Goal: Information Seeking & Learning: Compare options

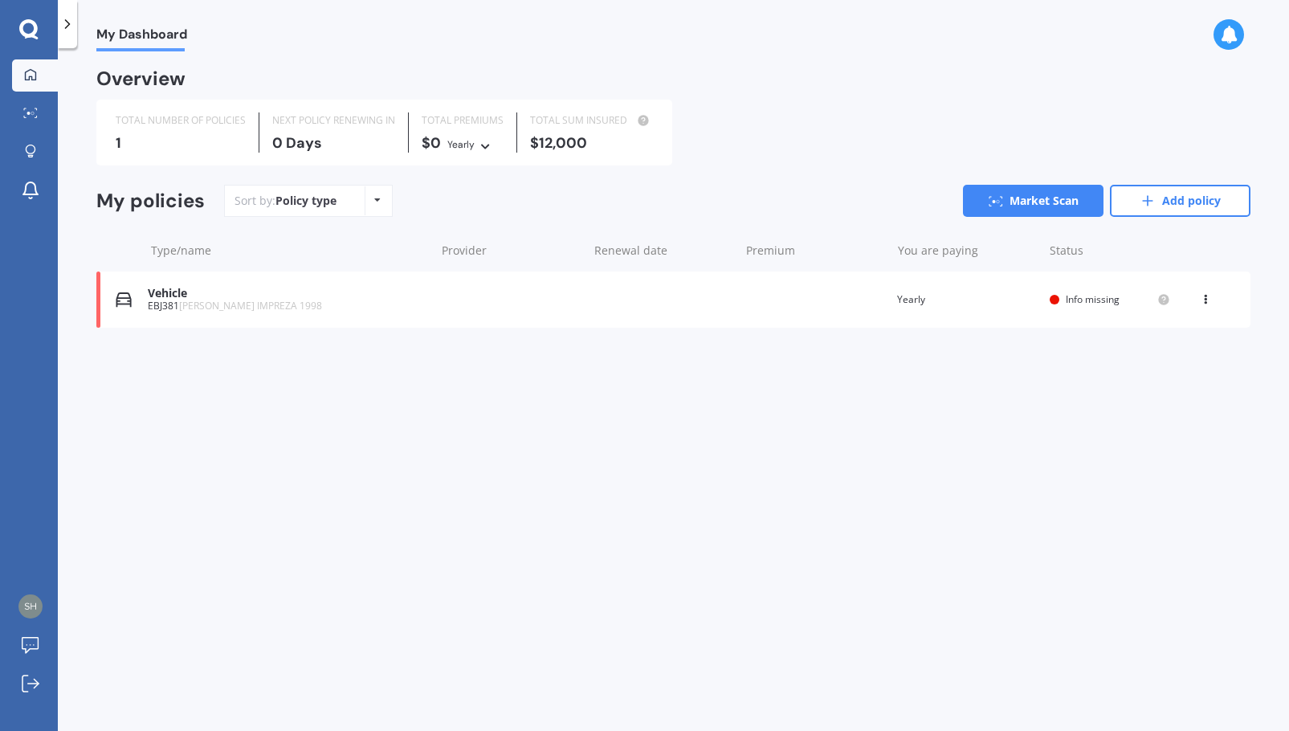
click at [30, 30] on icon at bounding box center [28, 29] width 19 height 21
click at [129, 38] on span "My Dashboard" at bounding box center [141, 38] width 91 height 22
click at [29, 28] on icon at bounding box center [28, 29] width 19 height 21
click at [34, 73] on icon at bounding box center [30, 74] width 13 height 13
click at [1007, 202] on link "Market Scan" at bounding box center [1033, 201] width 141 height 32
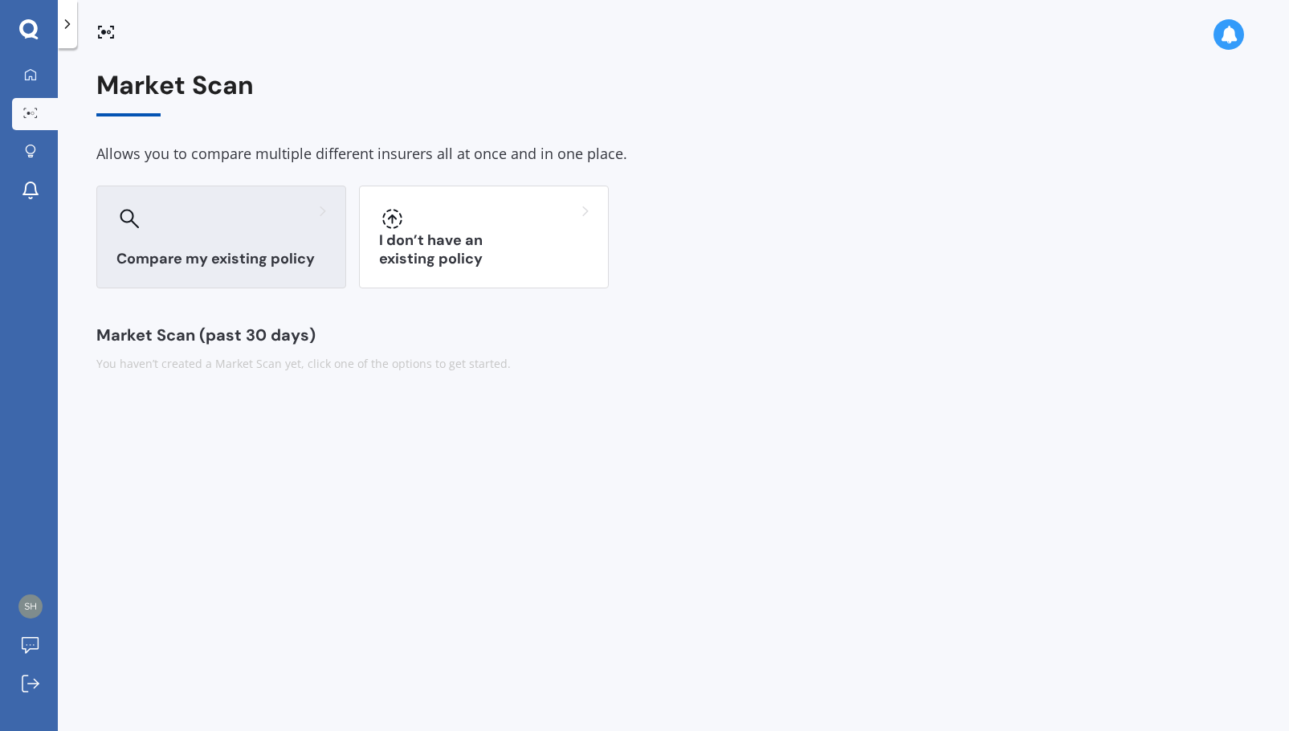
click at [283, 260] on h3 "Compare my existing policy" at bounding box center [221, 259] width 210 height 18
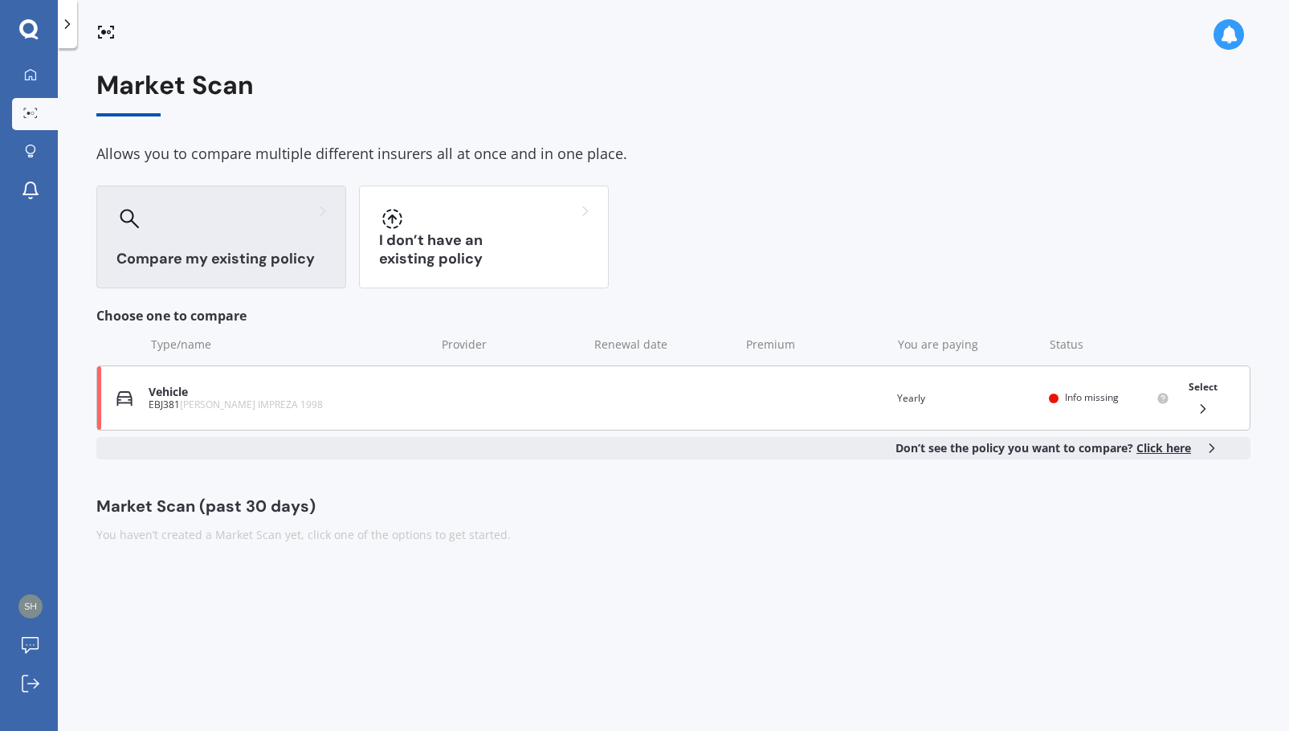
click at [1199, 402] on icon at bounding box center [1203, 409] width 16 height 16
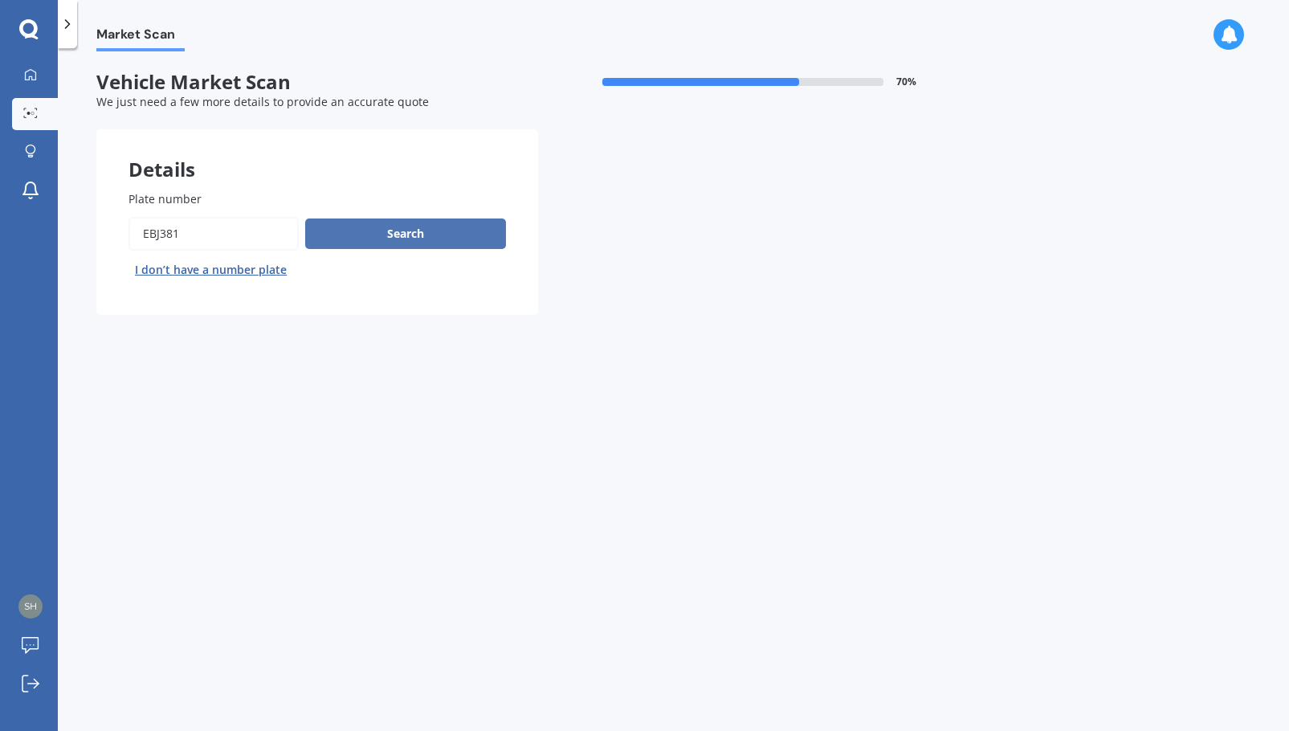
click at [365, 233] on button "Search" at bounding box center [405, 234] width 201 height 31
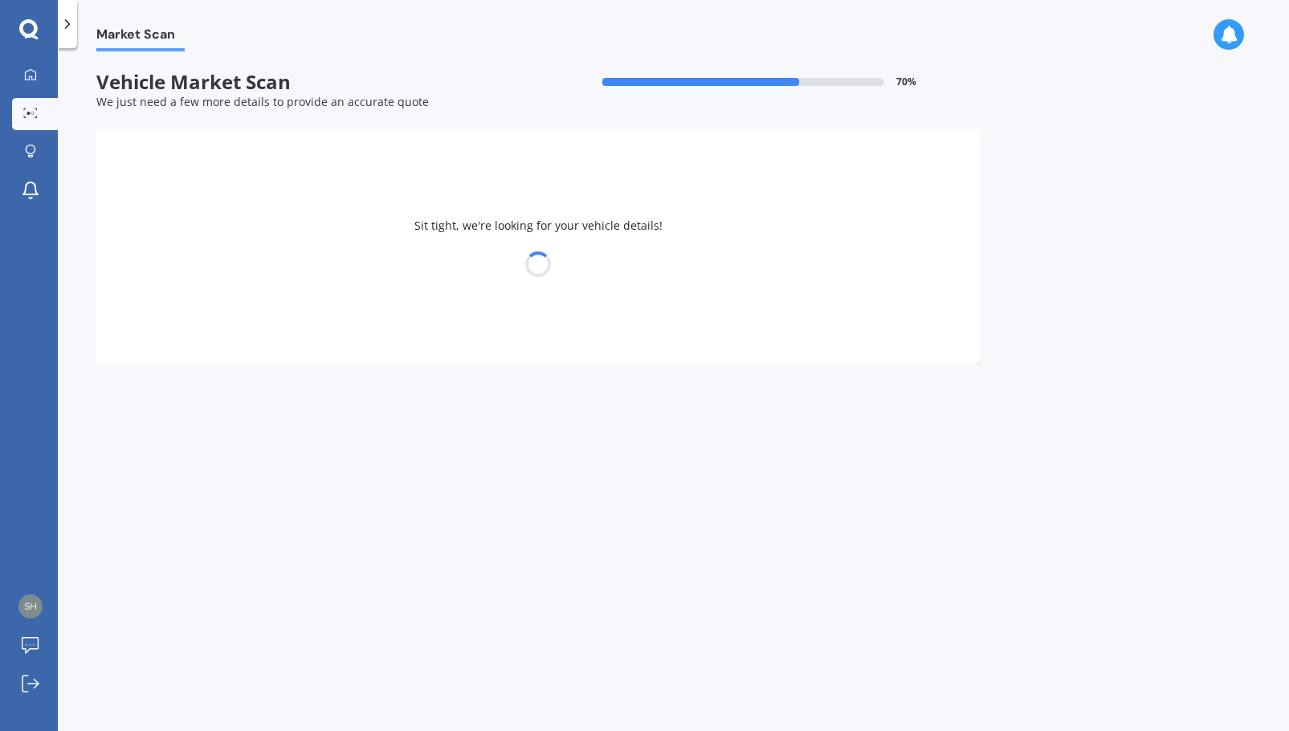
select select "SUBARU"
select select "IMPREZA"
select select "10"
select select "1985"
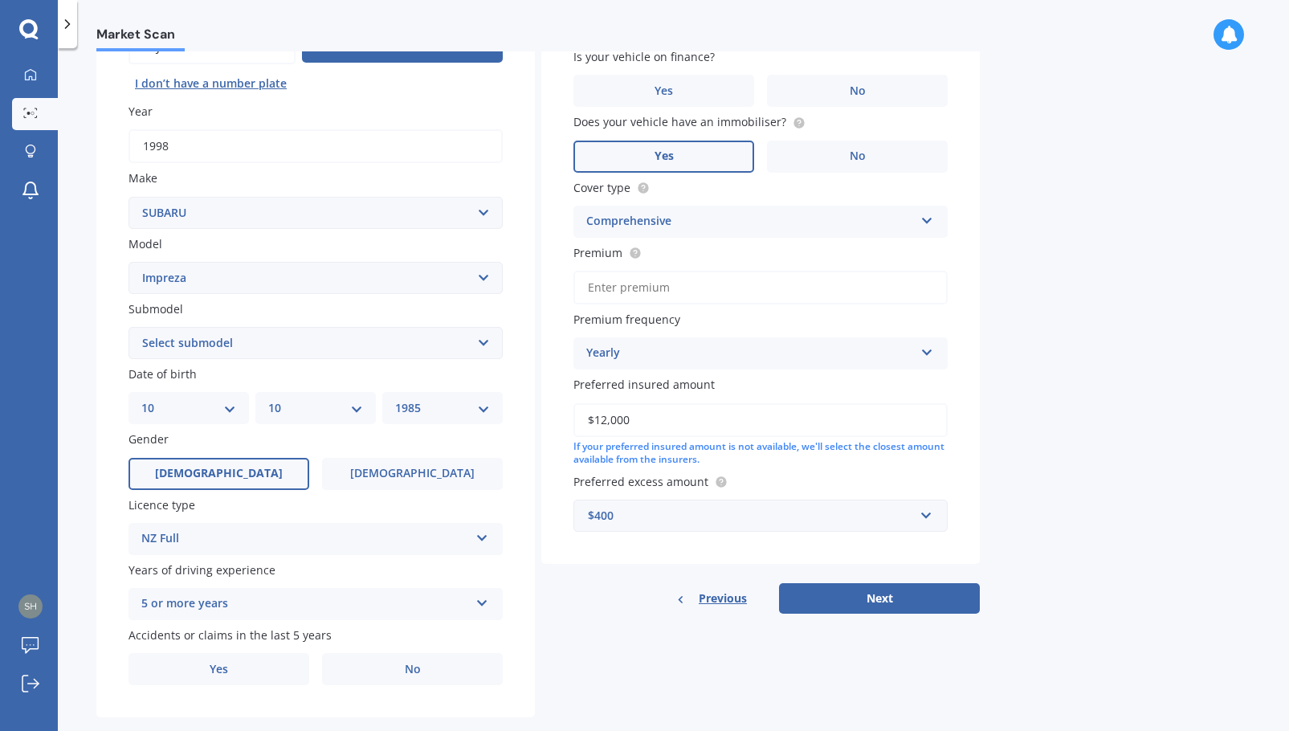
scroll to position [214, 0]
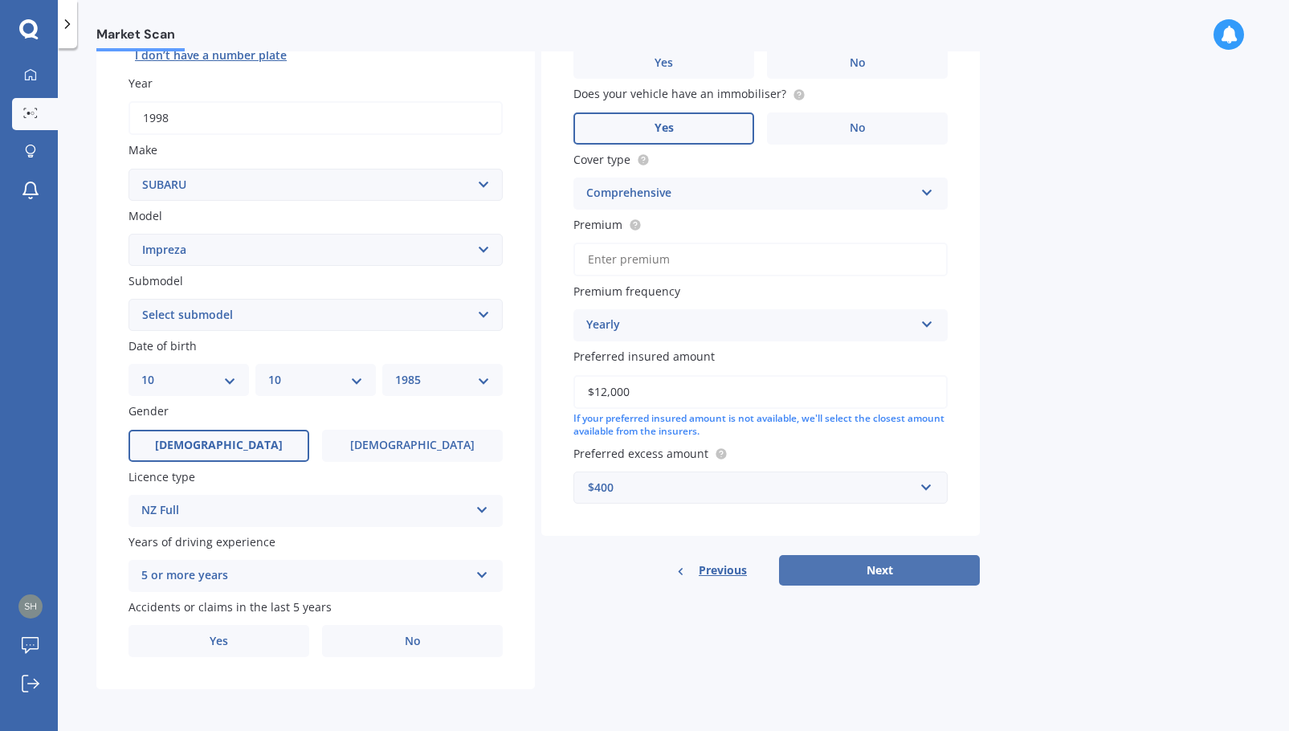
click at [847, 566] on button "Next" at bounding box center [879, 570] width 201 height 31
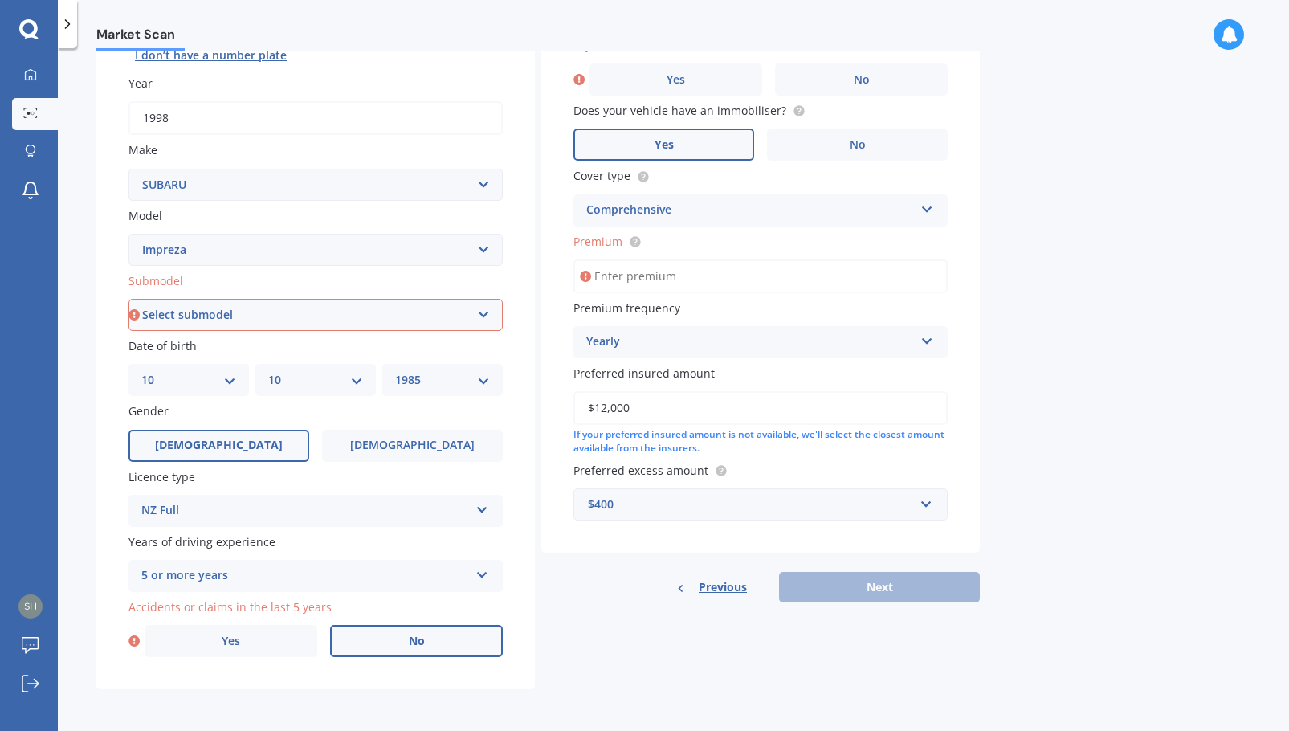
click at [383, 631] on label "No" at bounding box center [416, 641] width 173 height 32
click at [0, 0] on input "No" at bounding box center [0, 0] width 0 height 0
click at [222, 308] on select "Select submodel (All other turbo) 2.0i 2.0i Luxury 2.0i S Edition 2.0R 2.0R Spo…" at bounding box center [316, 315] width 374 height 32
select select "WRX MANUAL"
click at [129, 299] on select "Select submodel (All other turbo) 2.0i 2.0i Luxury 2.0i S Edition 2.0R 2.0R Spo…" at bounding box center [316, 315] width 374 height 32
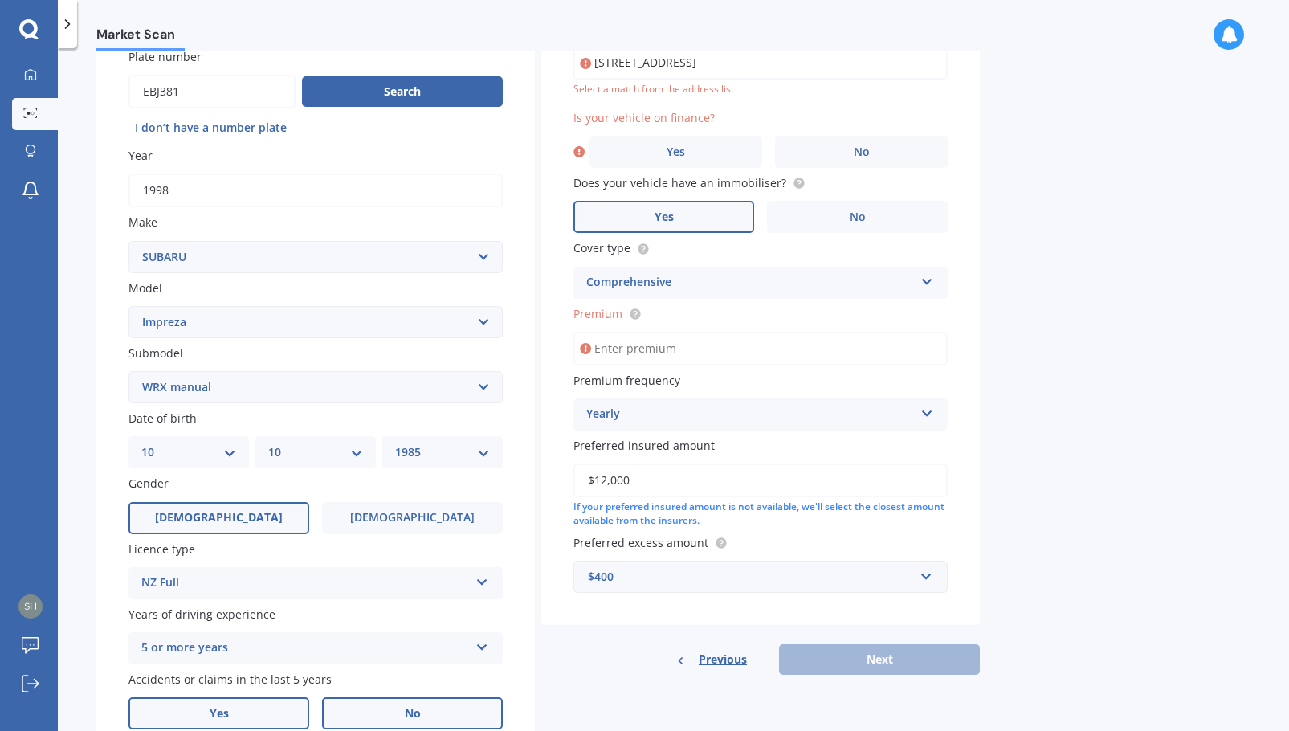
scroll to position [110, 0]
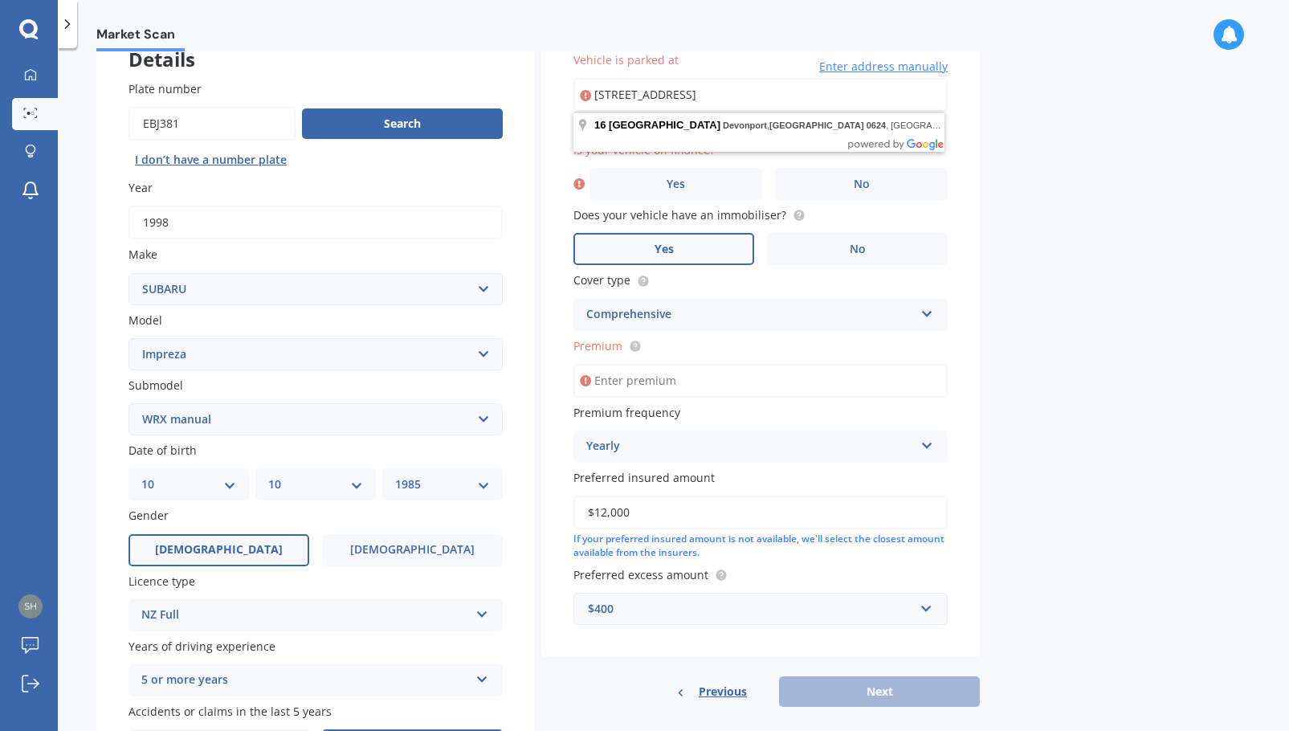
click at [1088, 493] on div "Market Scan Vehicle Market Scan 70 % We just need a few more details to provide…" at bounding box center [673, 392] width 1231 height 683
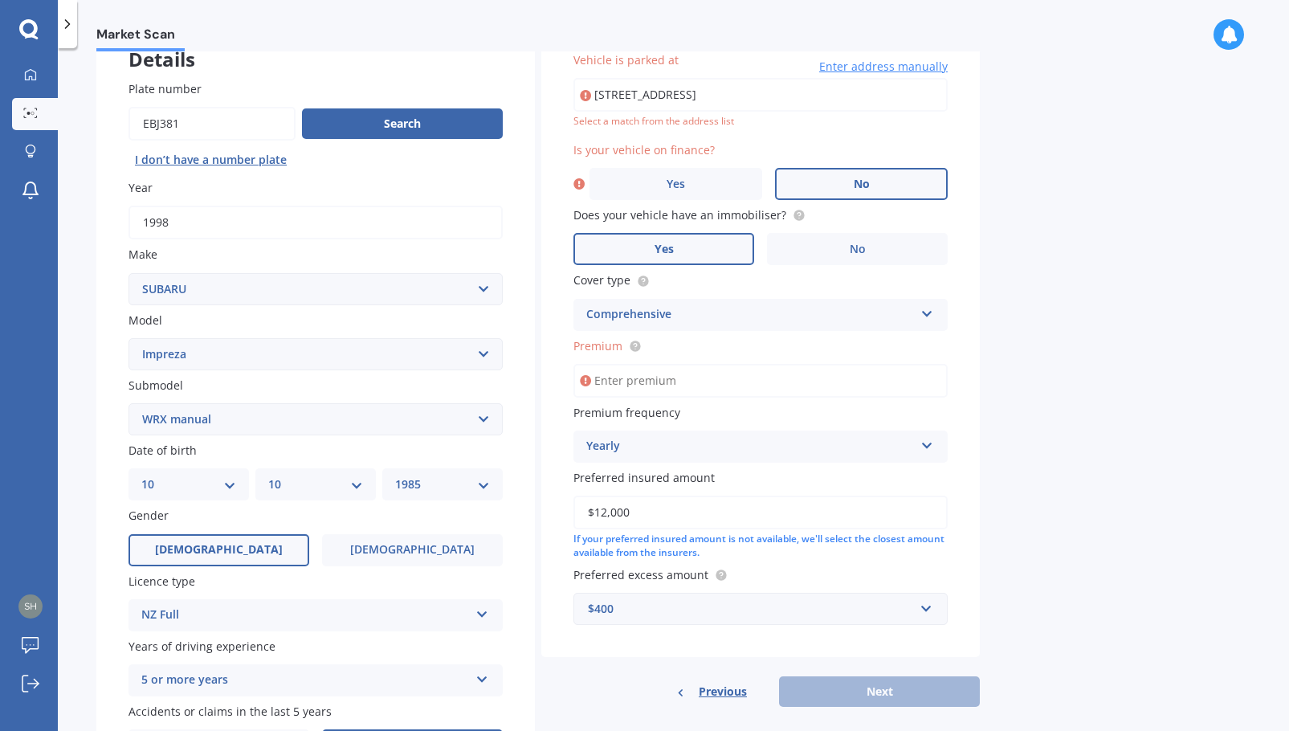
click at [854, 191] on label "No" at bounding box center [861, 184] width 173 height 32
click at [0, 0] on input "No" at bounding box center [0, 0] width 0 height 0
click at [679, 379] on input "Premium" at bounding box center [761, 381] width 374 height 34
type input "$814.00"
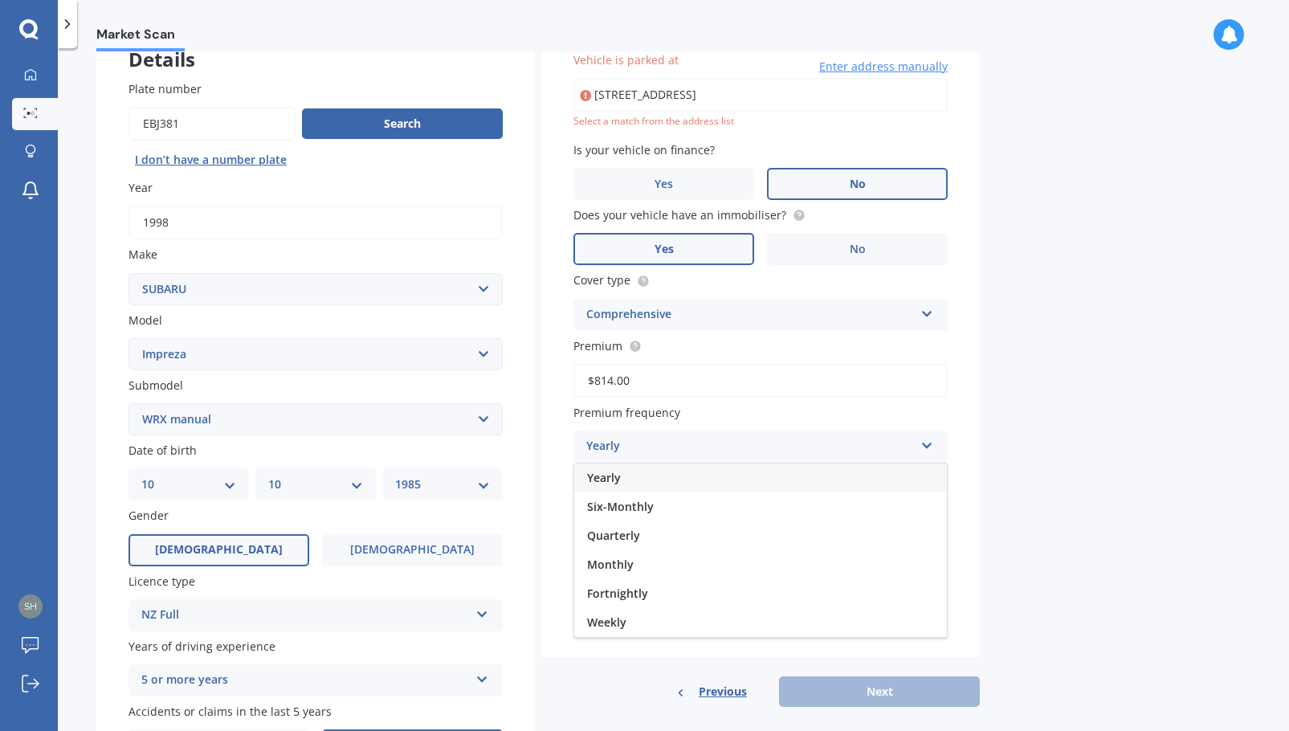
click at [616, 447] on div "Yearly" at bounding box center [750, 446] width 328 height 19
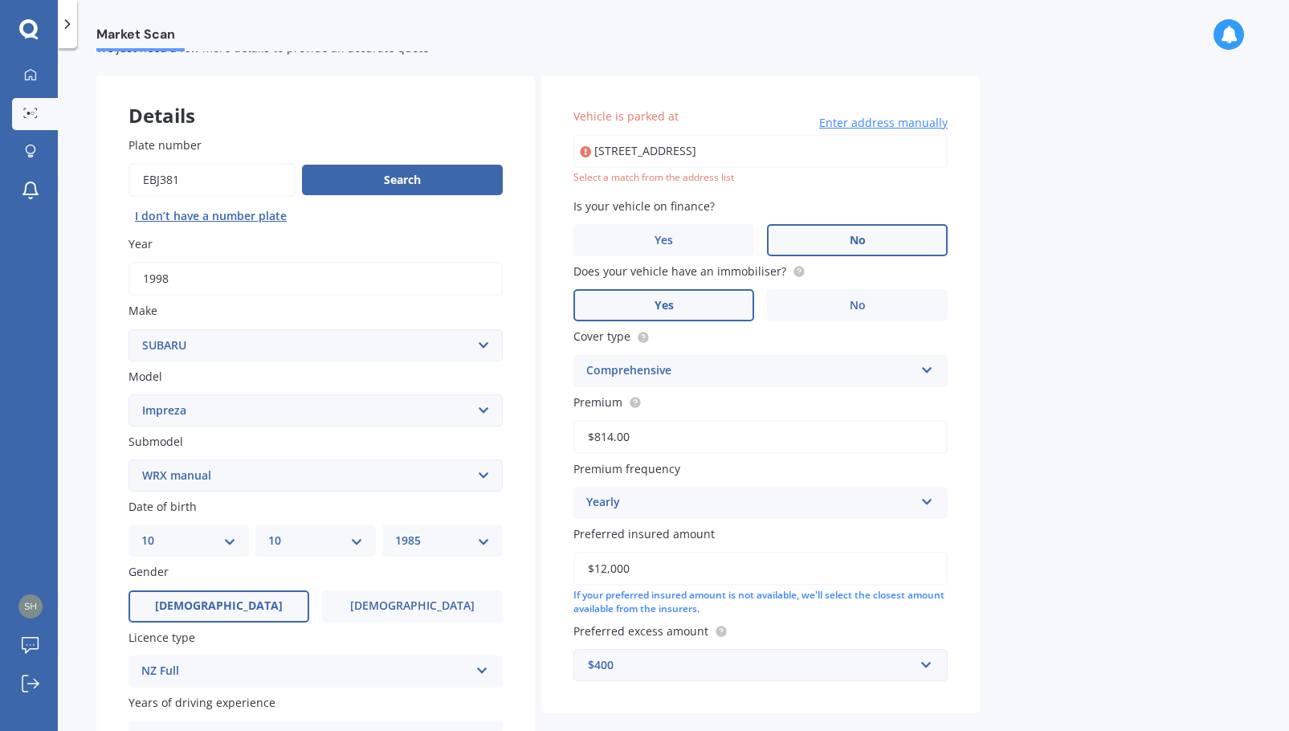
scroll to position [30, 0]
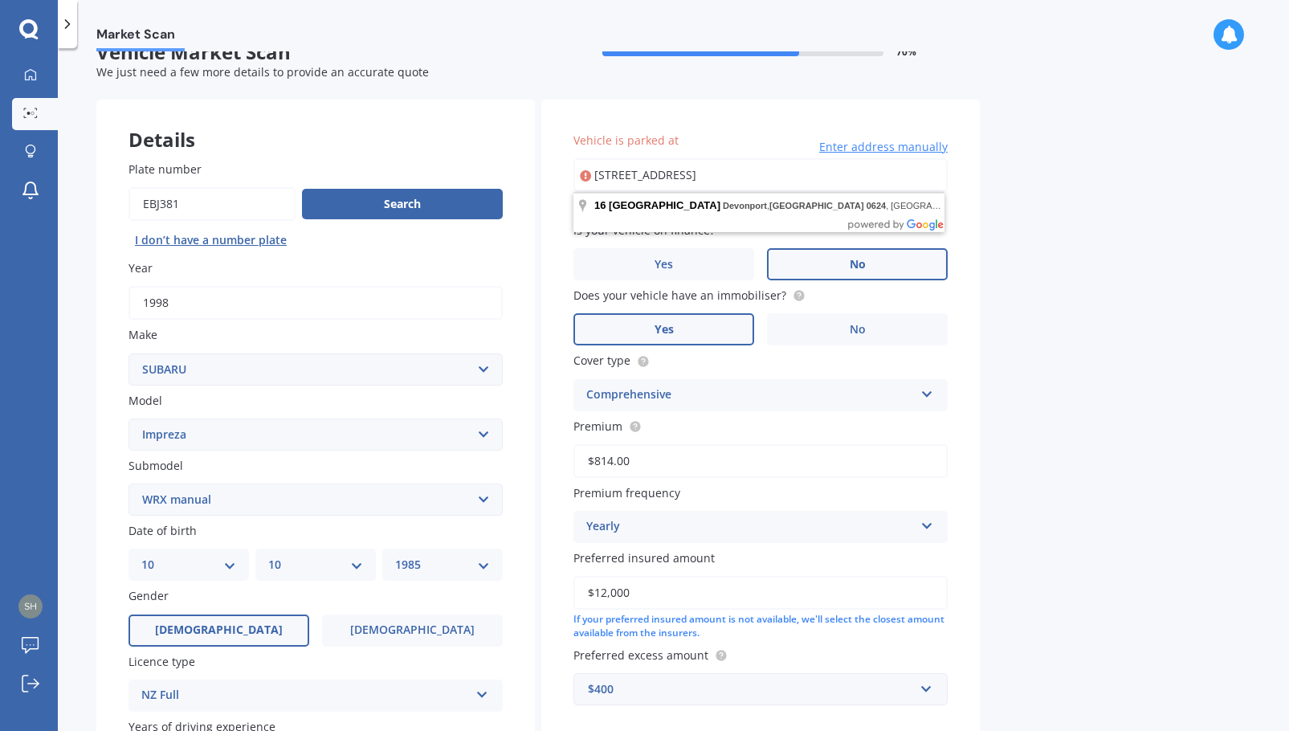
click at [681, 174] on input "[STREET_ADDRESS]" at bounding box center [761, 175] width 374 height 34
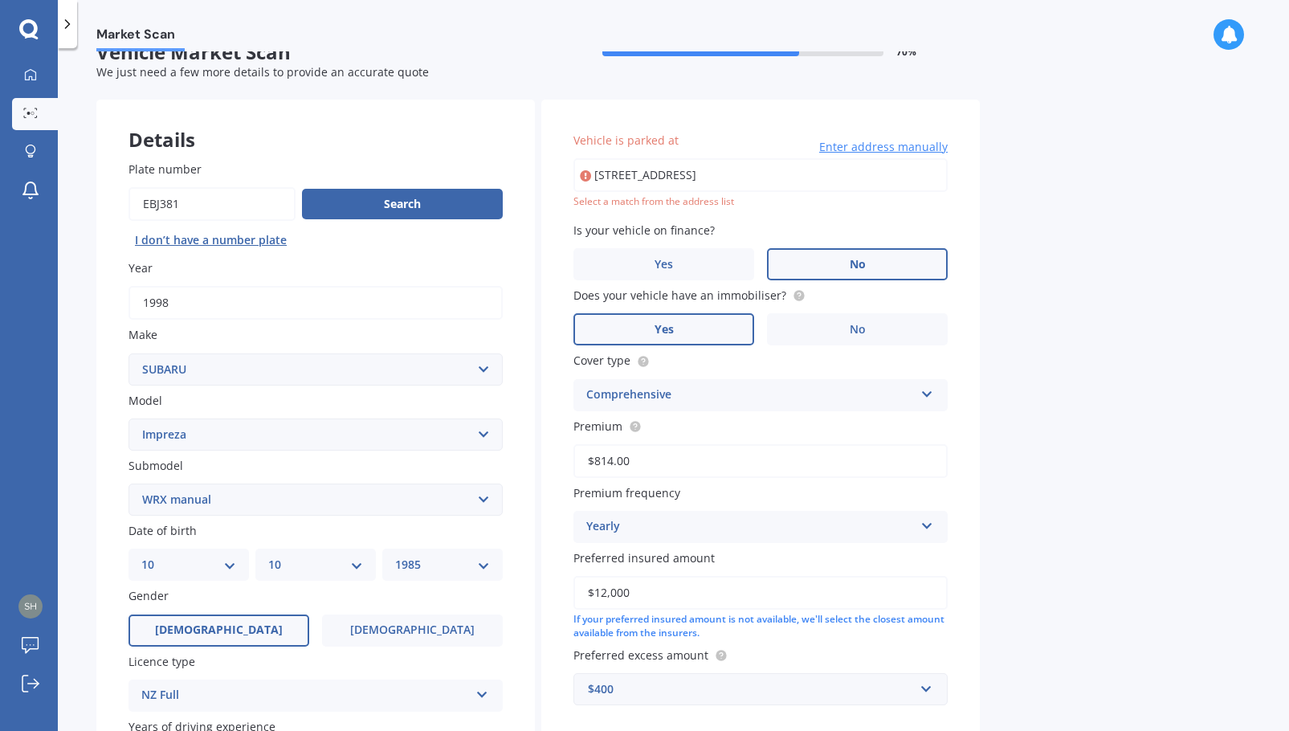
type input "[STREET_ADDRESS]"
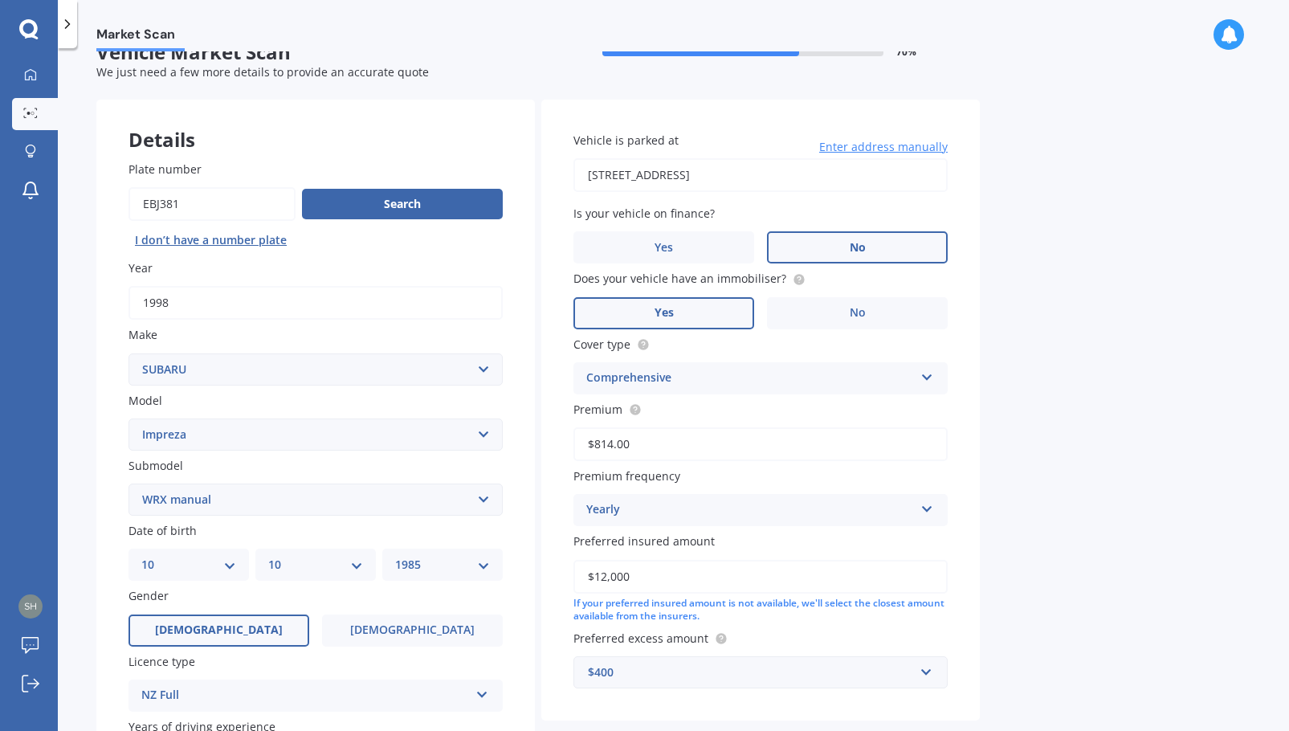
click at [1080, 484] on div "Market Scan Vehicle Market Scan 70 % We just need a few more details to provide…" at bounding box center [673, 392] width 1231 height 683
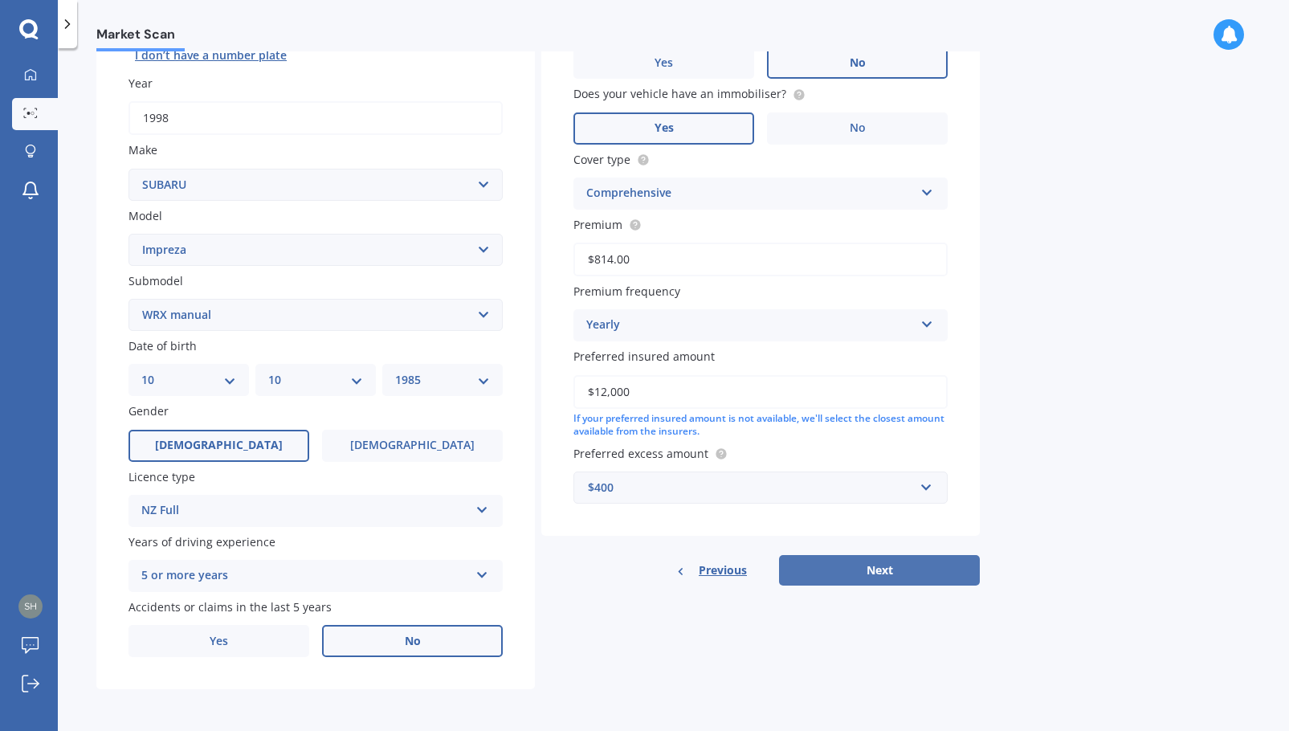
click at [898, 574] on button "Next" at bounding box center [879, 570] width 201 height 31
select select "10"
select select "1985"
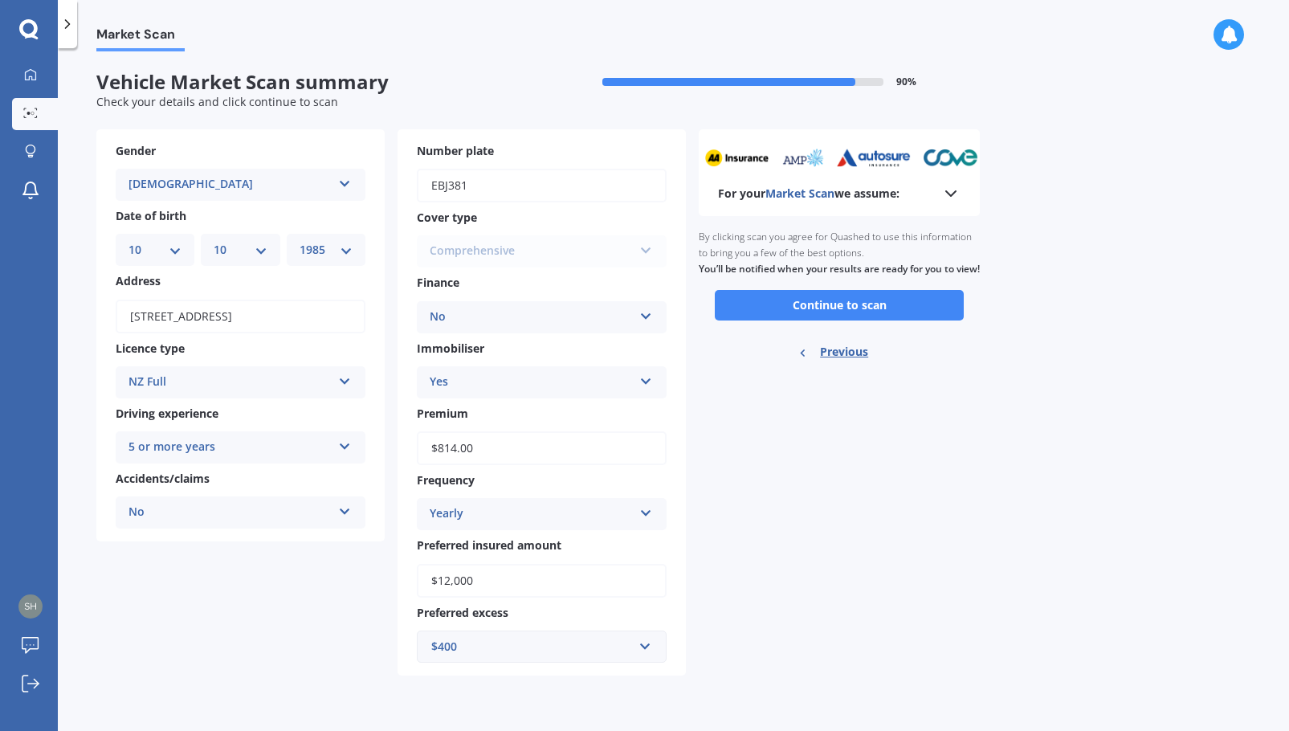
scroll to position [0, 0]
click at [812, 316] on button "Continue to scan" at bounding box center [839, 305] width 249 height 31
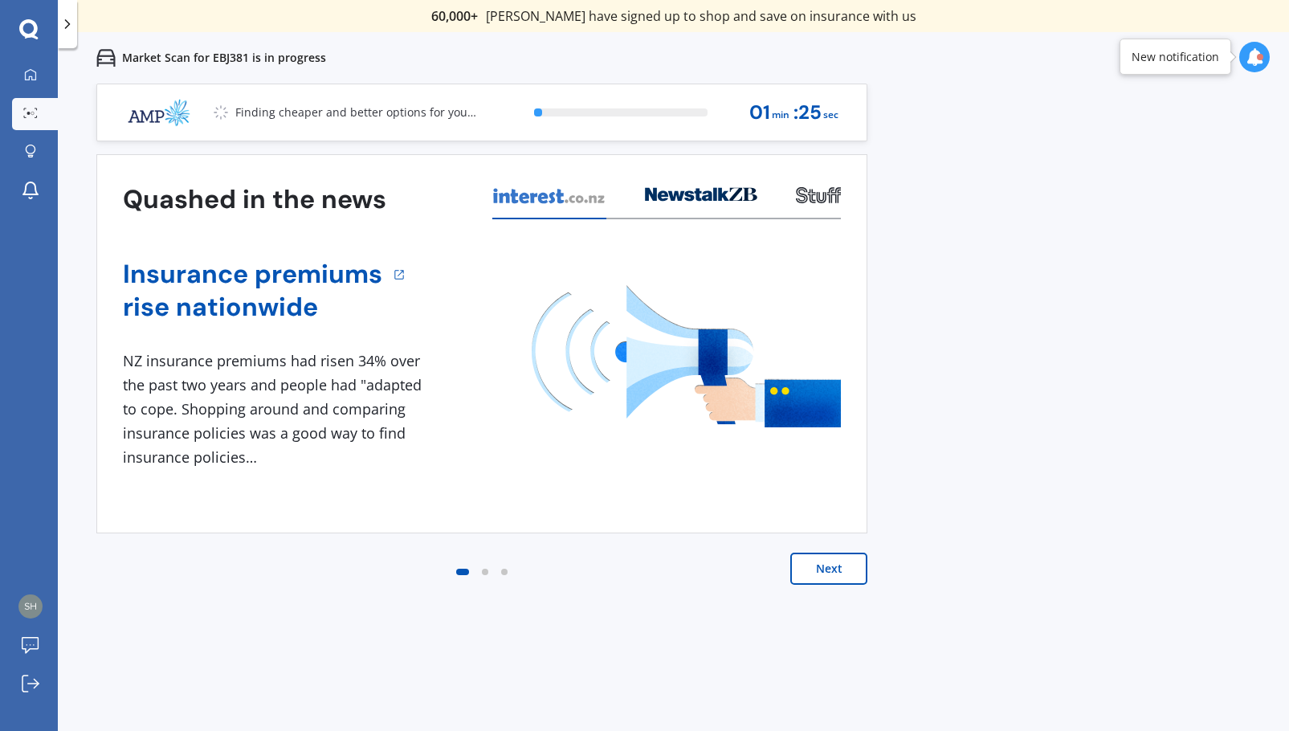
click at [842, 574] on button "Next" at bounding box center [828, 569] width 77 height 32
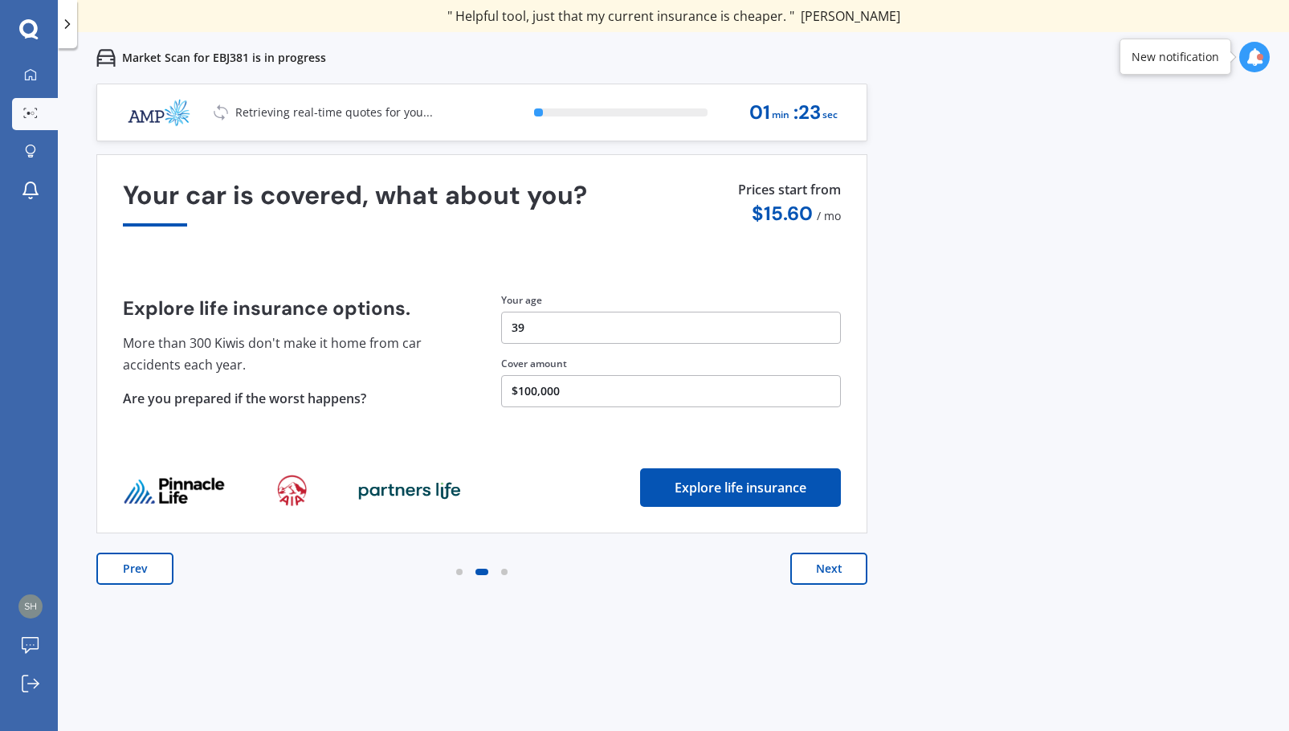
click at [842, 574] on button "Next" at bounding box center [828, 569] width 77 height 32
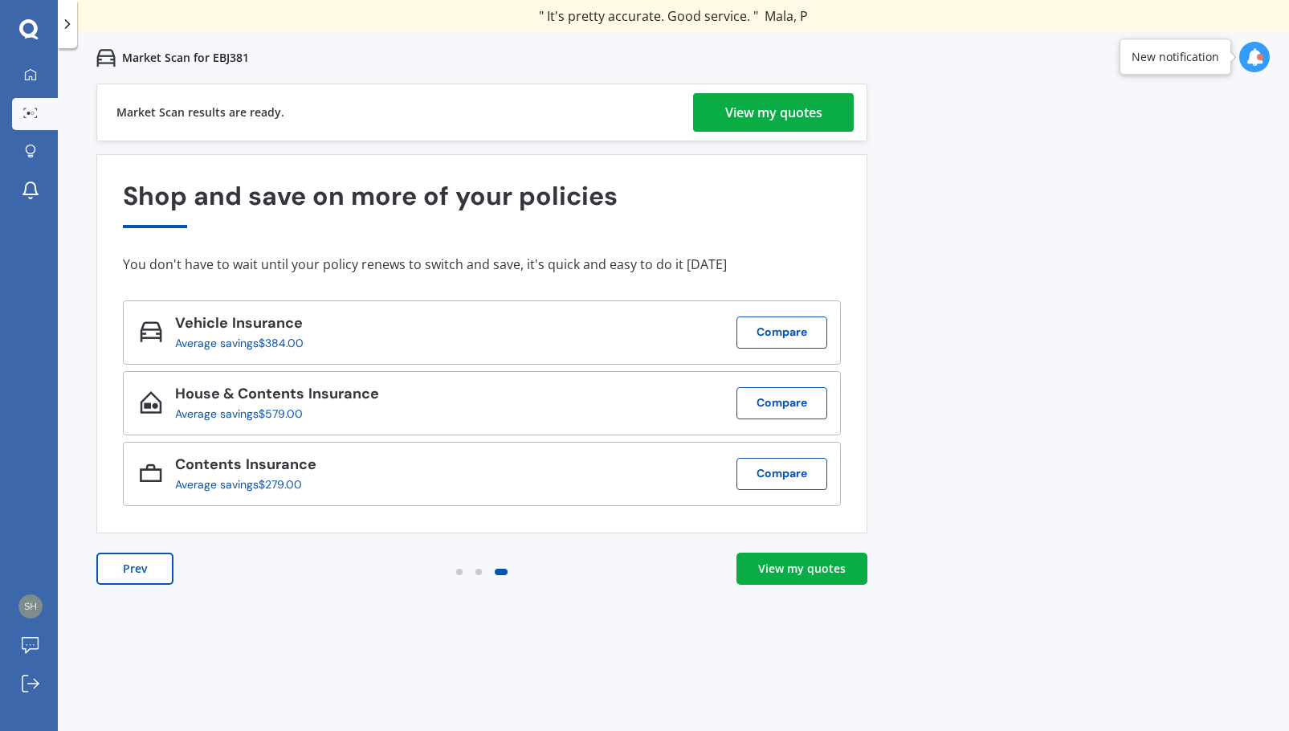
click at [788, 112] on div "View my quotes" at bounding box center [773, 112] width 97 height 39
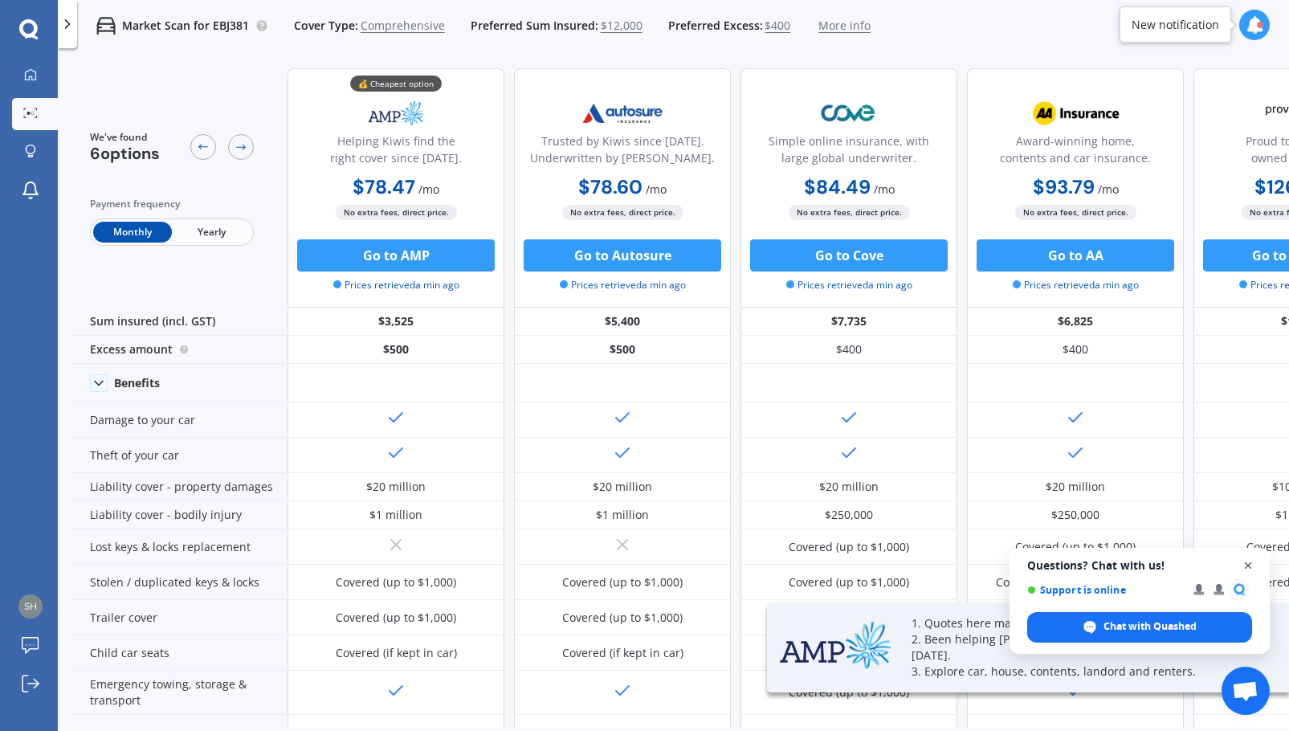
click at [1248, 561] on span "Open chat" at bounding box center [1249, 566] width 20 height 20
